Goal: Transaction & Acquisition: Purchase product/service

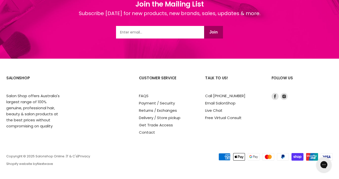
scroll to position [690, 0]
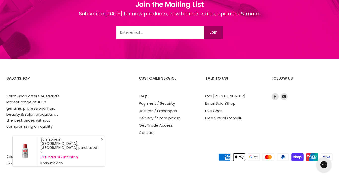
click at [146, 133] on link "Contact" at bounding box center [147, 132] width 16 height 5
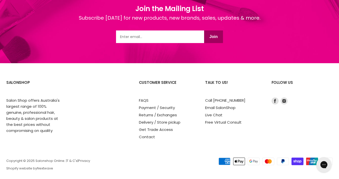
scroll to position [429, 0]
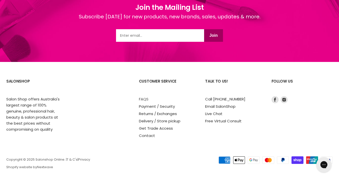
click at [140, 99] on link "FAQS" at bounding box center [144, 98] width 10 height 5
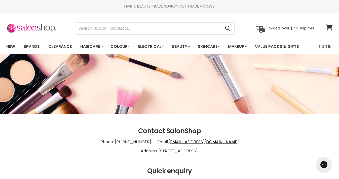
scroll to position [0, 0]
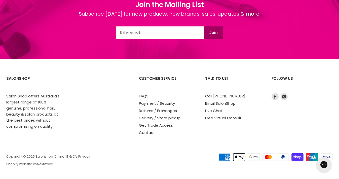
scroll to position [482, 0]
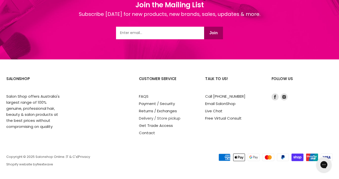
click at [163, 117] on link "Delivery / Store pickup" at bounding box center [159, 117] width 41 height 5
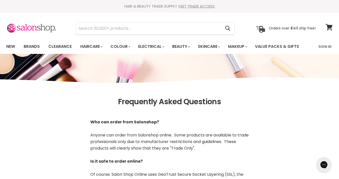
scroll to position [0, 0]
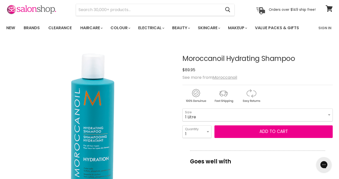
scroll to position [18, 0]
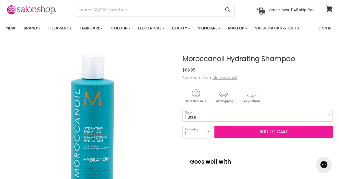
click at [241, 130] on button "Add to cart" at bounding box center [273, 131] width 118 height 13
click at [271, 131] on span "Add to cart" at bounding box center [273, 131] width 28 height 6
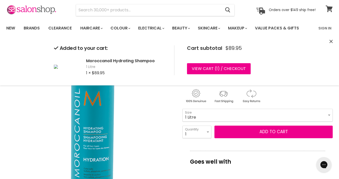
click at [328, 9] on icon at bounding box center [328, 9] width 7 height 7
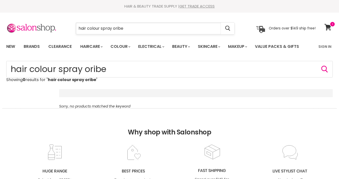
click at [125, 28] on input "hair colour spray oribe" at bounding box center [148, 29] width 145 height 12
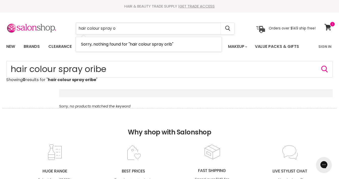
type input "hair colour spray"
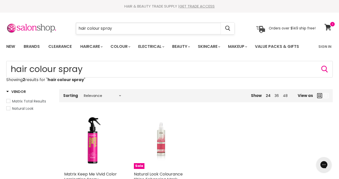
click at [148, 29] on input "hair colour spray" at bounding box center [148, 29] width 145 height 12
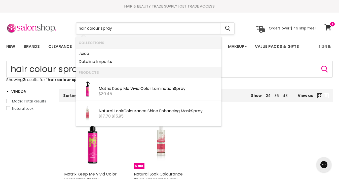
drag, startPoint x: 87, startPoint y: 28, endPoint x: 115, endPoint y: 27, distance: 28.2
click at [115, 27] on input "hair colour spray" at bounding box center [148, 29] width 145 height 12
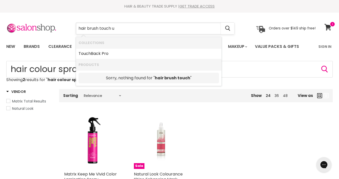
type input "hair brush touch up"
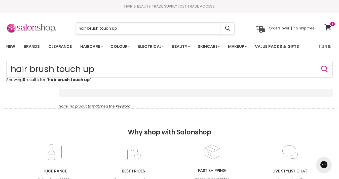
click at [123, 29] on input "hair brush touch up" at bounding box center [148, 29] width 145 height 12
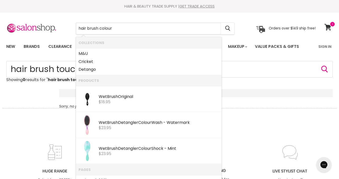
type input "hair brush colour"
click at [251, 134] on h2 "Why shop with Salonshop" at bounding box center [170, 125] width 334 height 35
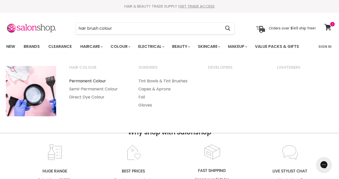
click at [92, 82] on link "Permanent Colour" at bounding box center [97, 81] width 68 height 8
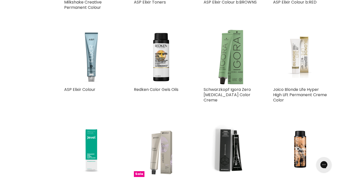
scroll to position [185, 0]
click at [162, 70] on img "Main content" at bounding box center [161, 57] width 55 height 55
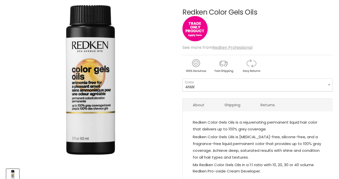
scroll to position [65, 0]
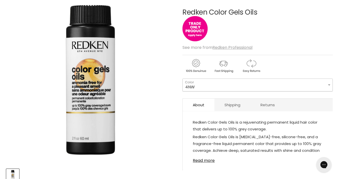
click at [197, 86] on select "4NW 6NW 8NW 3NN 4NN 5NN 6NN 7NN 8NN 9NN 10NN 2ABN 4ABN 6ABN 4NA" at bounding box center [257, 84] width 150 height 13
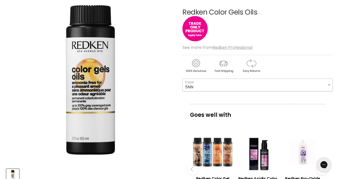
select select "5NN"
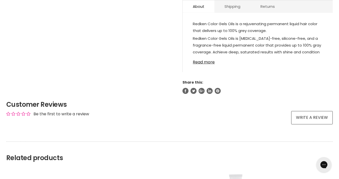
scroll to position [279, 0]
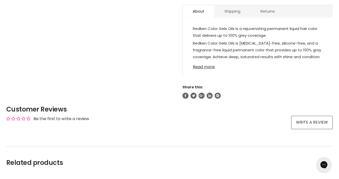
click at [198, 67] on link "Read more" at bounding box center [258, 66] width 130 height 8
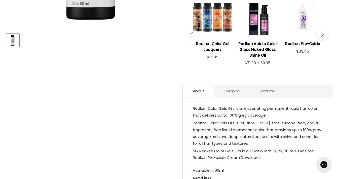
scroll to position [200, 0]
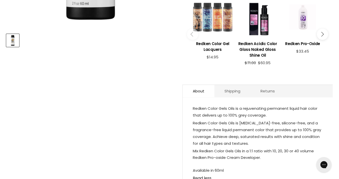
click at [208, 14] on div "Main content" at bounding box center [212, 17] width 40 height 40
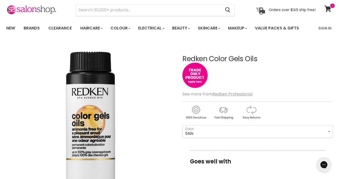
scroll to position [20, 0]
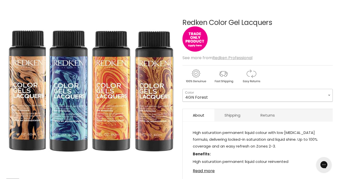
scroll to position [55, 0]
